Goal: Task Accomplishment & Management: Manage account settings

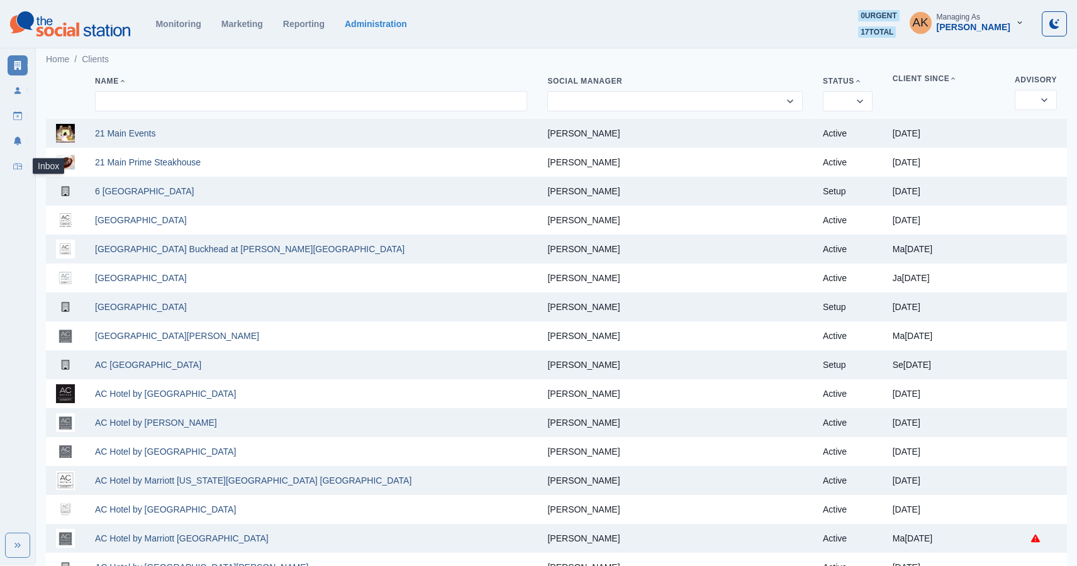
click at [19, 170] on icon at bounding box center [17, 166] width 9 height 9
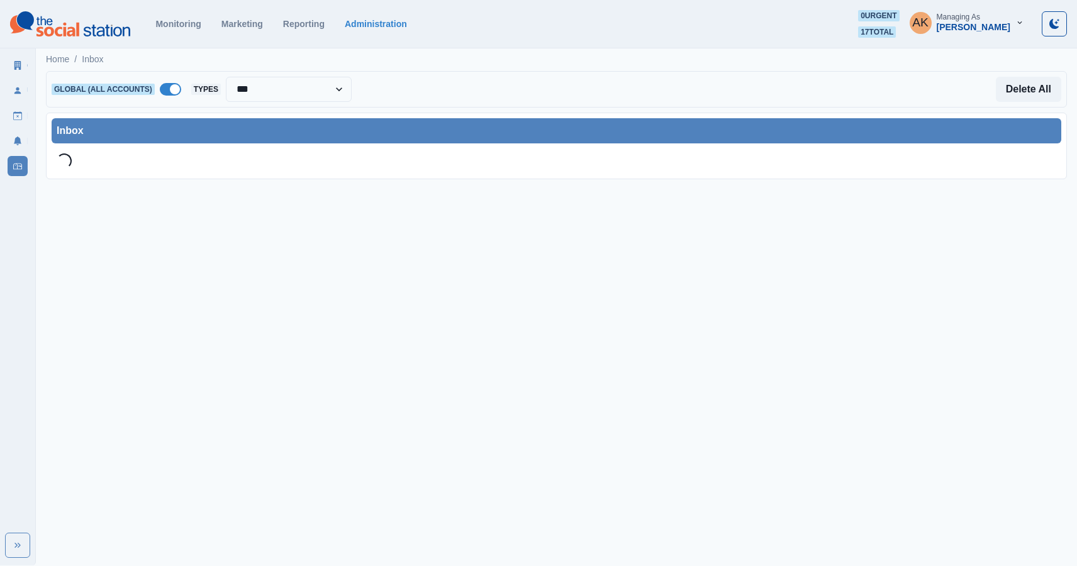
click at [177, 89] on span at bounding box center [175, 89] width 10 height 10
click at [266, 79] on div "Select Account..." at bounding box center [286, 89] width 191 height 25
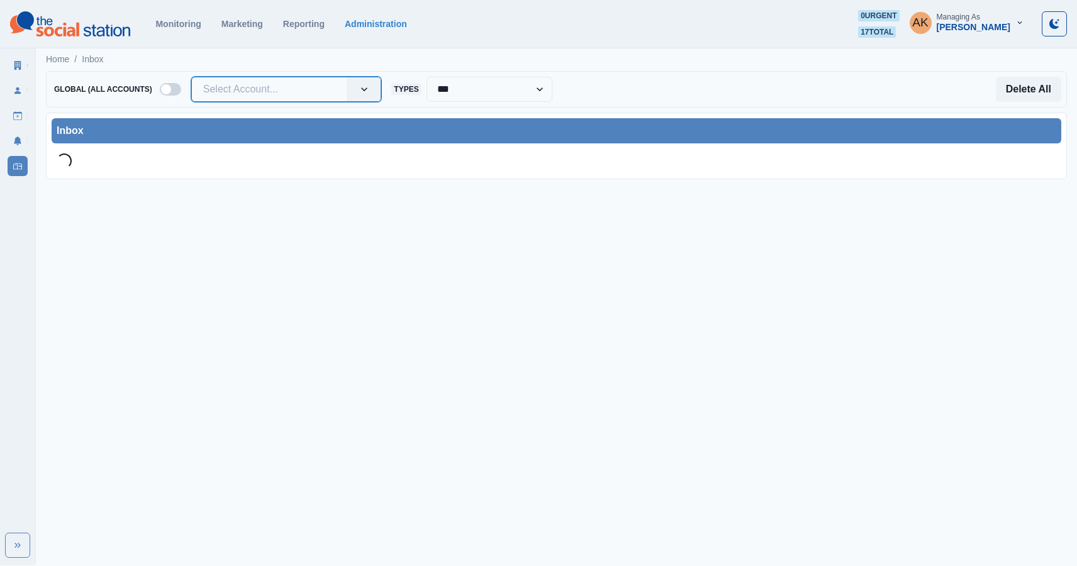
click at [263, 83] on div at bounding box center [269, 90] width 133 height 18
type input "*******"
click at [269, 130] on div "[GEOGRAPHIC_DATA]" at bounding box center [286, 124] width 189 height 23
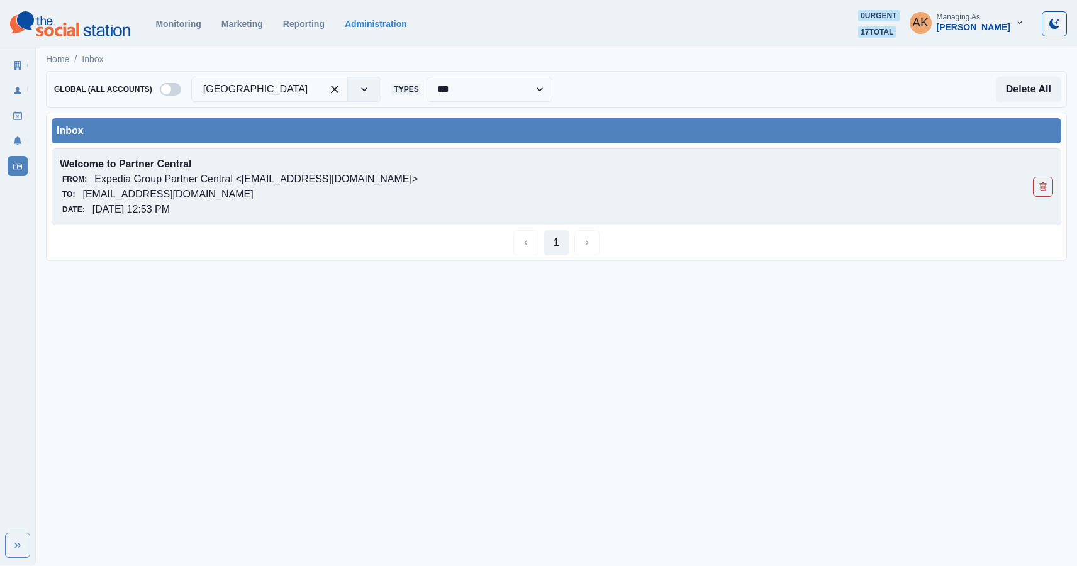
click at [409, 219] on div "Welcome to Partner Central From: Expedia Group Partner Central <[EMAIL_ADDRESS]…" at bounding box center [557, 187] width 1010 height 77
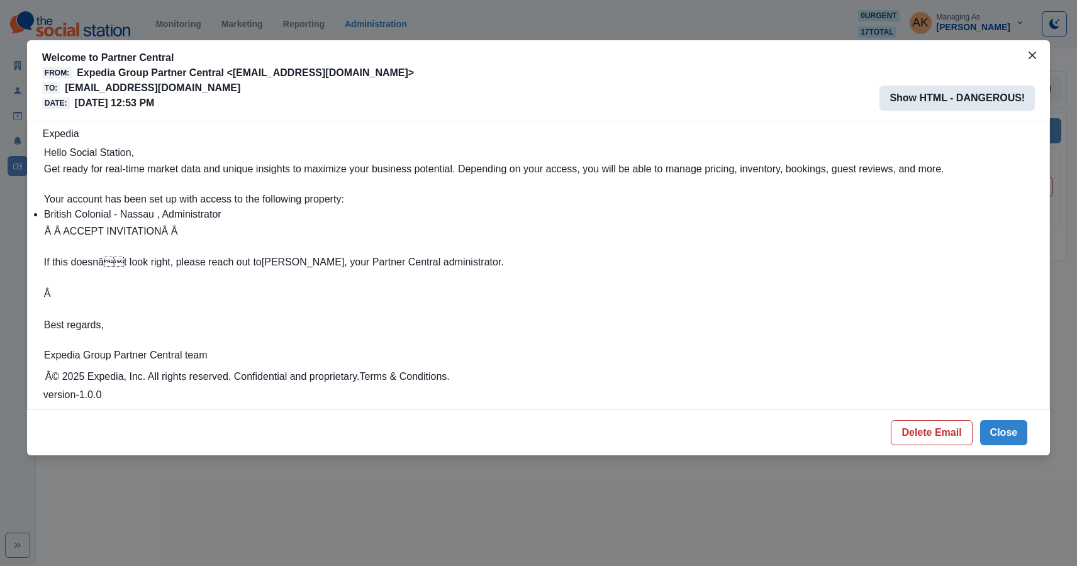
click at [943, 101] on button "Show HTML - DANGEROUS!" at bounding box center [957, 98] width 155 height 25
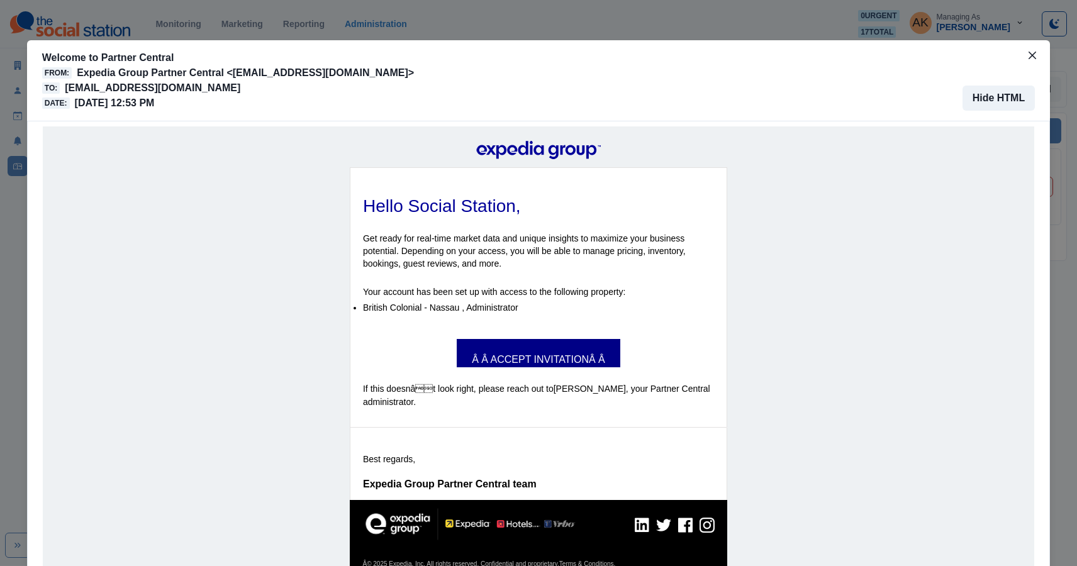
click at [537, 354] on link "Â Â ACCEPT INVITATIONÂ Â" at bounding box center [539, 354] width 164 height 14
drag, startPoint x: 366, startPoint y: 92, endPoint x: 64, endPoint y: 89, distance: 302.1
click at [64, 89] on div "To: britishcolonialnassauhotel@properties.thesocialstation.com" at bounding box center [228, 88] width 372 height 15
copy p "britishcolonialnassauhotel@properties.thesocialstation.com"
click at [1034, 52] on icon "Close" at bounding box center [1033, 56] width 8 height 8
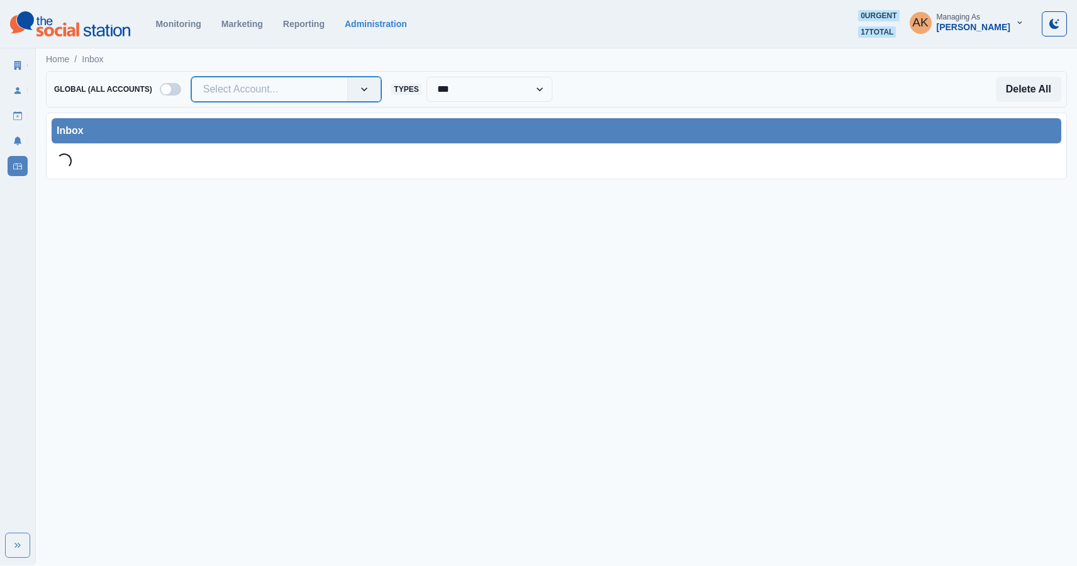
click at [271, 89] on div at bounding box center [269, 90] width 133 height 18
paste input "******"
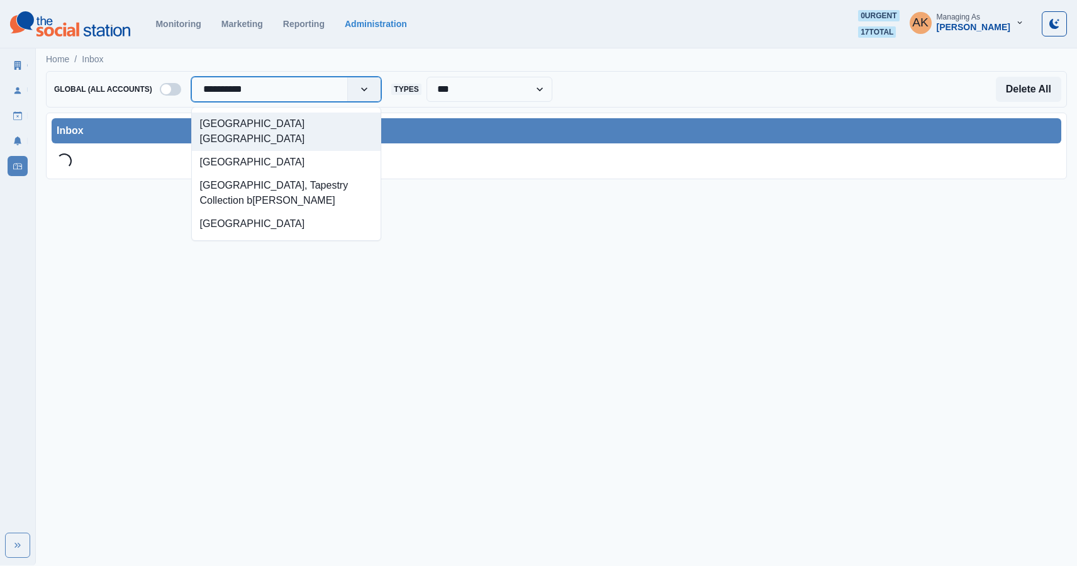
type input "**********"
click at [272, 124] on div "[GEOGRAPHIC_DATA] [GEOGRAPHIC_DATA]" at bounding box center [286, 132] width 189 height 38
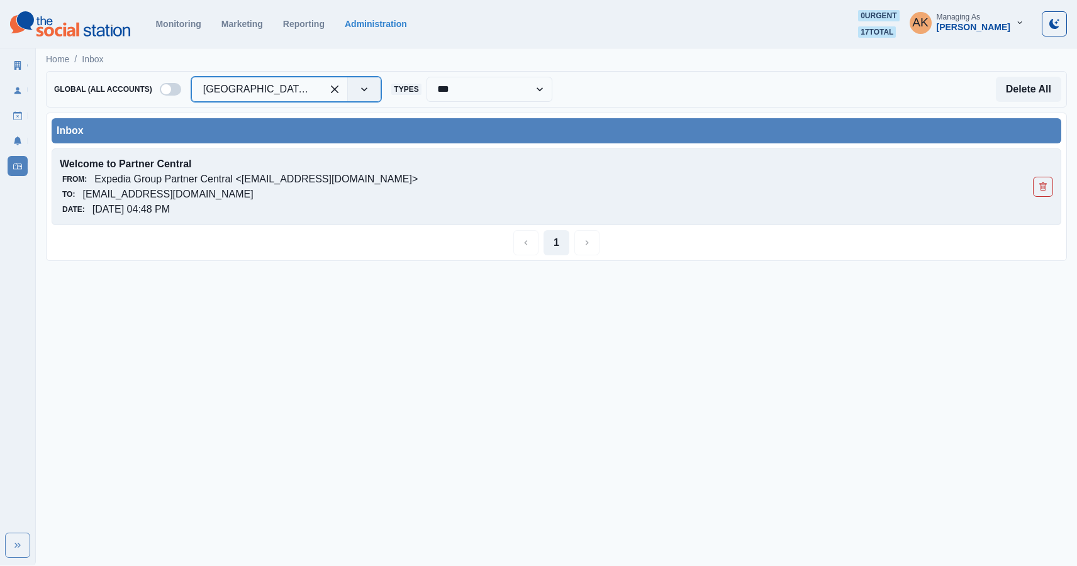
click at [280, 208] on div "Date: 09/02/2025, 04:48 PM" at bounding box center [457, 209] width 795 height 15
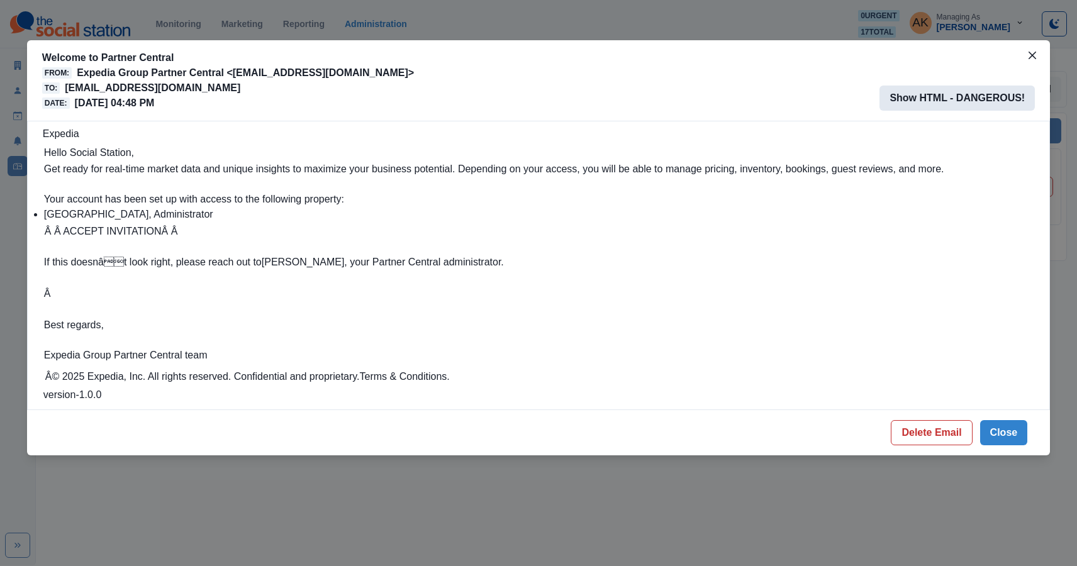
click at [945, 91] on button "Show HTML - DANGEROUS!" at bounding box center [957, 98] width 155 height 25
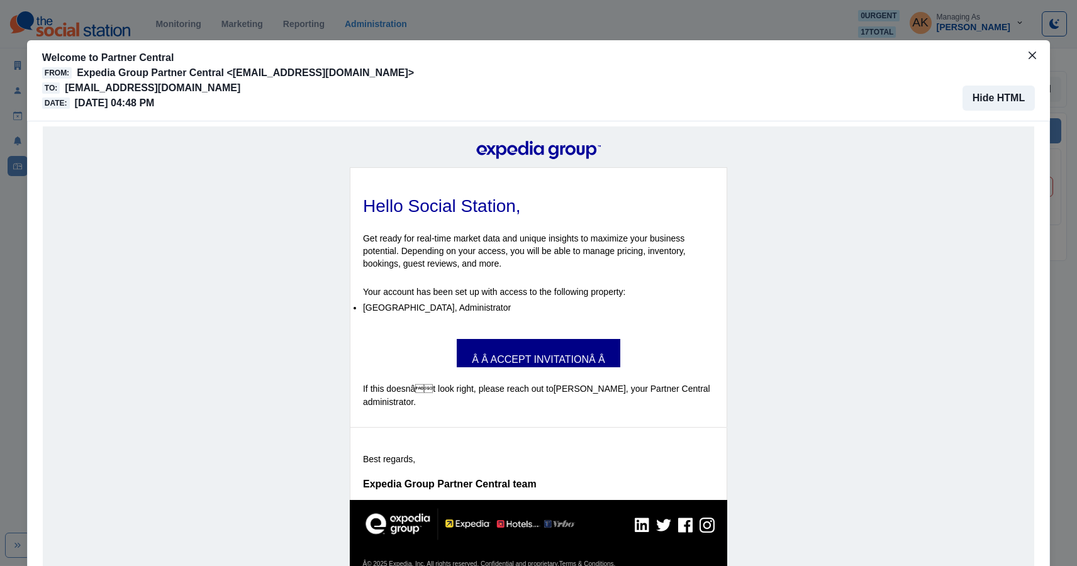
click at [517, 356] on link "Â Â ACCEPT INVITATIONÂ Â" at bounding box center [539, 354] width 164 height 14
click at [1024, 54] on button "Close" at bounding box center [1033, 55] width 20 height 20
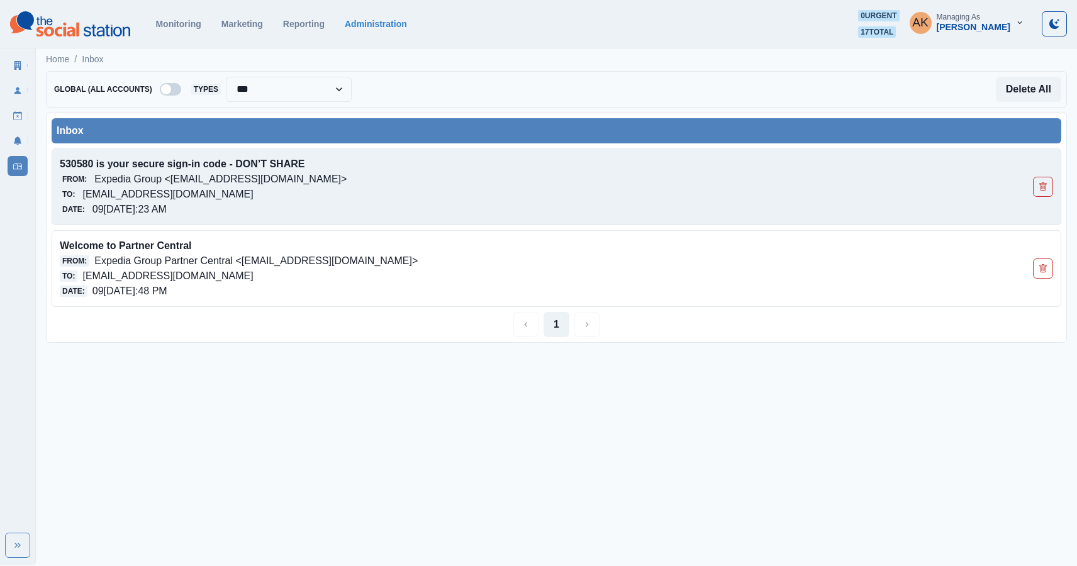
click at [490, 176] on div "From: Expedia Group <[EMAIL_ADDRESS][DOMAIN_NAME]>" at bounding box center [457, 179] width 795 height 15
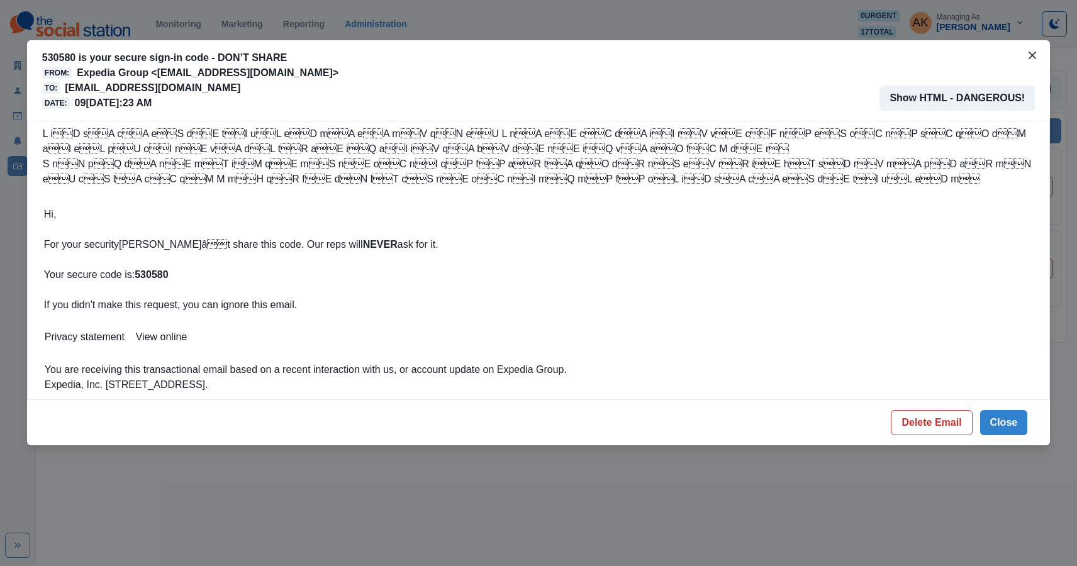
click at [162, 271] on strong "530580" at bounding box center [151, 274] width 33 height 11
copy strong "530580"
drag, startPoint x: 395, startPoint y: 96, endPoint x: 74, endPoint y: 86, distance: 321.1
click at [74, 86] on div "530580 is your secure sign-in code - DON’T SHARE From: Expedia Group <expediagr…" at bounding box center [538, 80] width 993 height 60
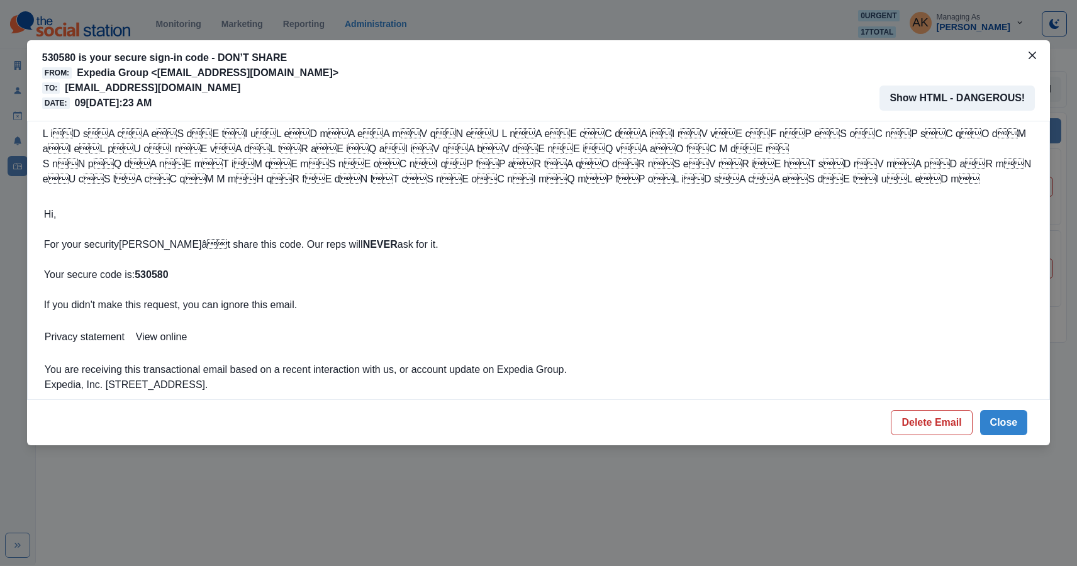
click at [74, 86] on p "[EMAIL_ADDRESS][DOMAIN_NAME]" at bounding box center [153, 88] width 176 height 15
drag, startPoint x: 69, startPoint y: 87, endPoint x: 318, endPoint y: 77, distance: 249.4
click at [318, 77] on div "530580 is your secure sign-in code - DON’T SHARE From: Expedia Group <expediagr…" at bounding box center [190, 80] width 296 height 60
click at [370, 85] on div "530580 is your secure sign-in code - DON’T SHARE From: Expedia Group <expediagr…" at bounding box center [538, 80] width 993 height 60
drag, startPoint x: 369, startPoint y: 87, endPoint x: 68, endPoint y: 86, distance: 300.8
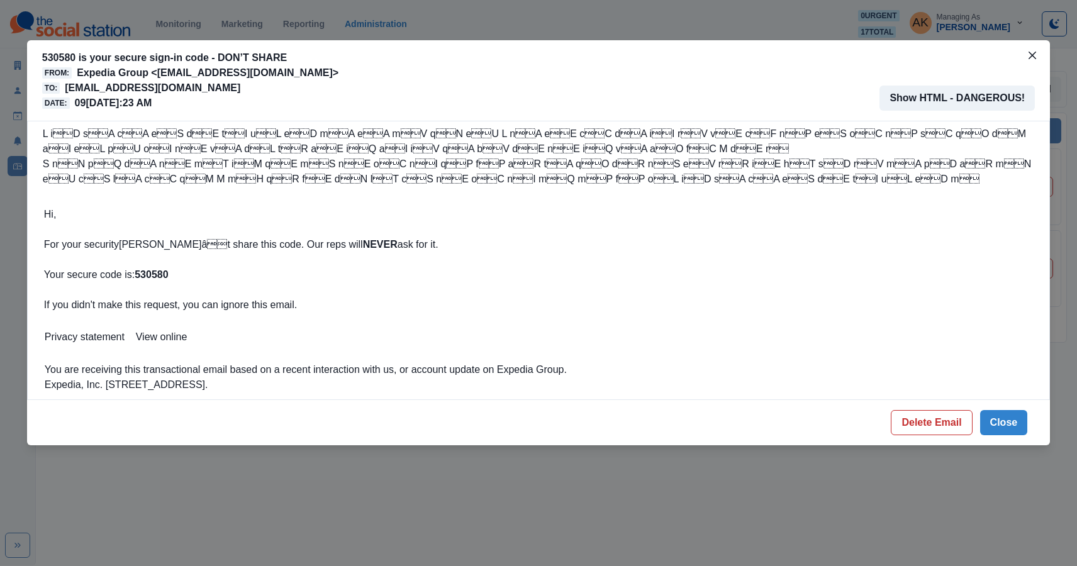
click at [68, 86] on div "To: beachhousehiltonheadisland@properties.thesocialstation.com" at bounding box center [190, 88] width 296 height 15
copy p "[EMAIL_ADDRESS][DOMAIN_NAME]"
click at [933, 429] on button "Delete Email" at bounding box center [931, 422] width 81 height 25
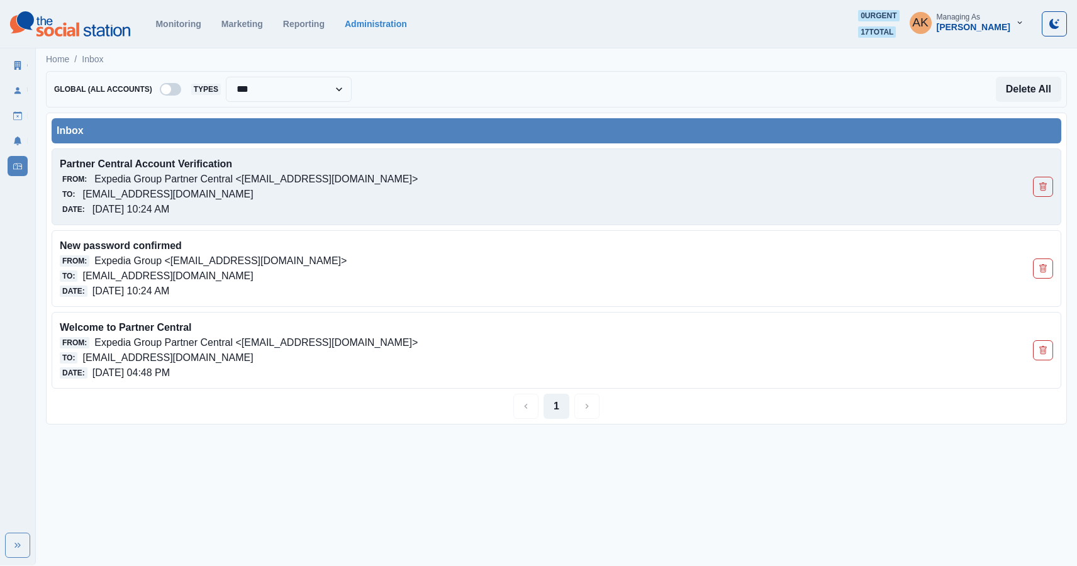
click at [253, 181] on p "Expedia Group Partner Central <[EMAIL_ADDRESS][DOMAIN_NAME]>" at bounding box center [255, 179] width 323 height 15
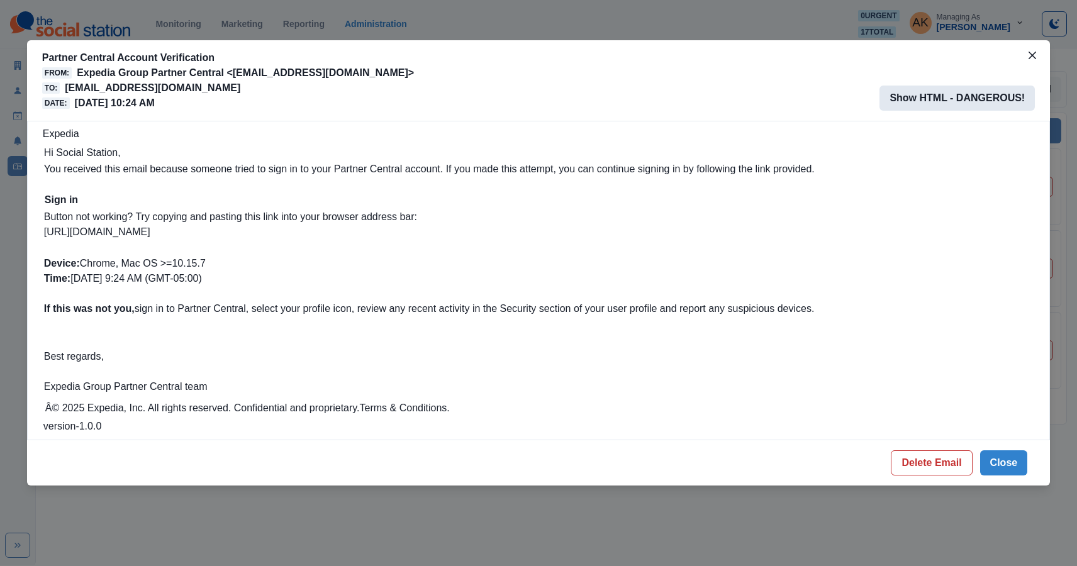
click at [951, 98] on button "Show HTML - DANGEROUS!" at bounding box center [957, 98] width 155 height 25
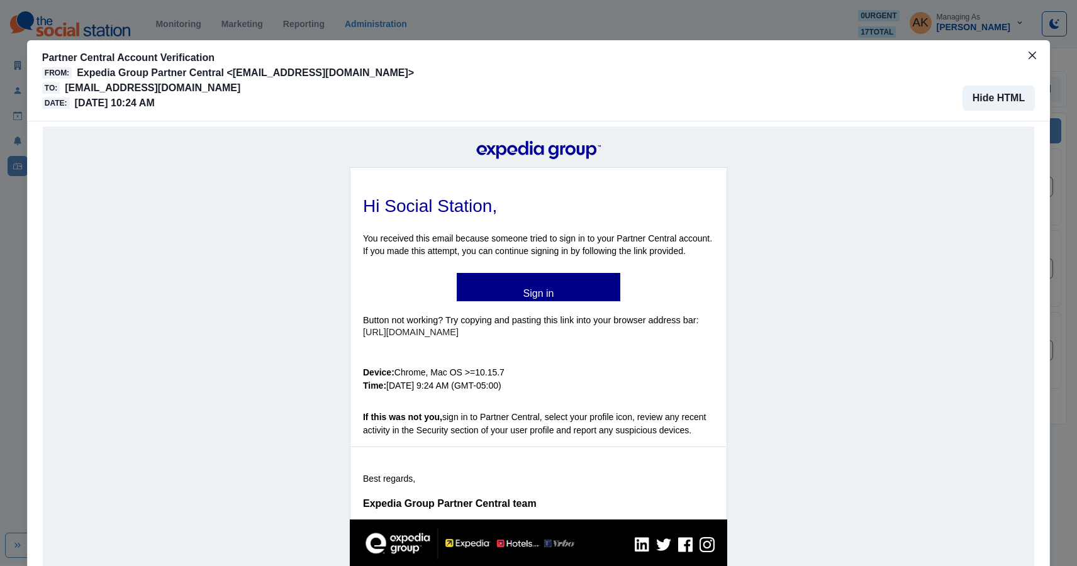
click at [502, 293] on link "Sign in" at bounding box center [539, 288] width 164 height 14
